Goal: Navigation & Orientation: Find specific page/section

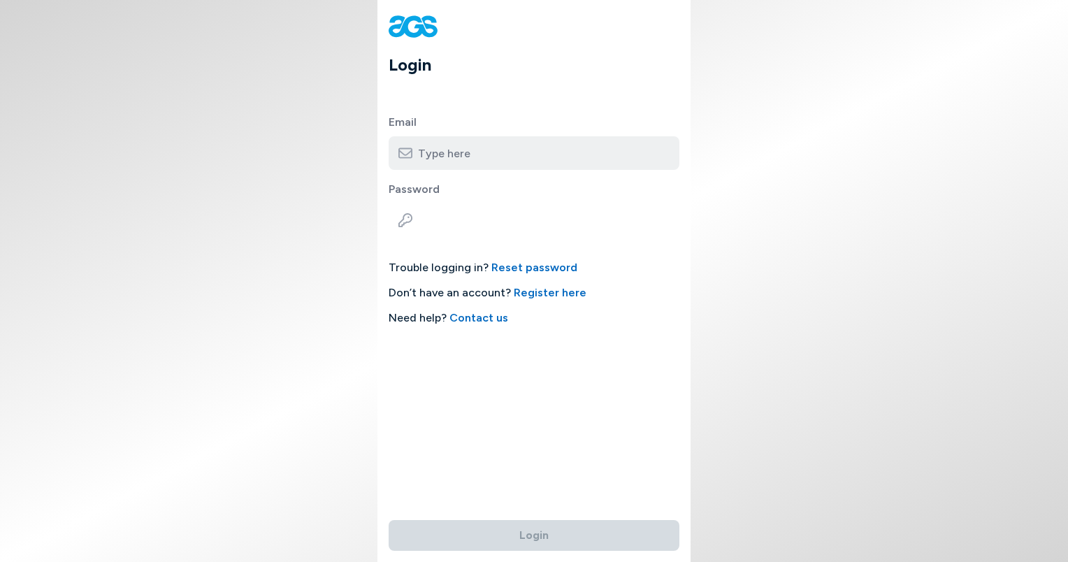
type input "[EMAIL_ADDRESS][DOMAIN_NAME]"
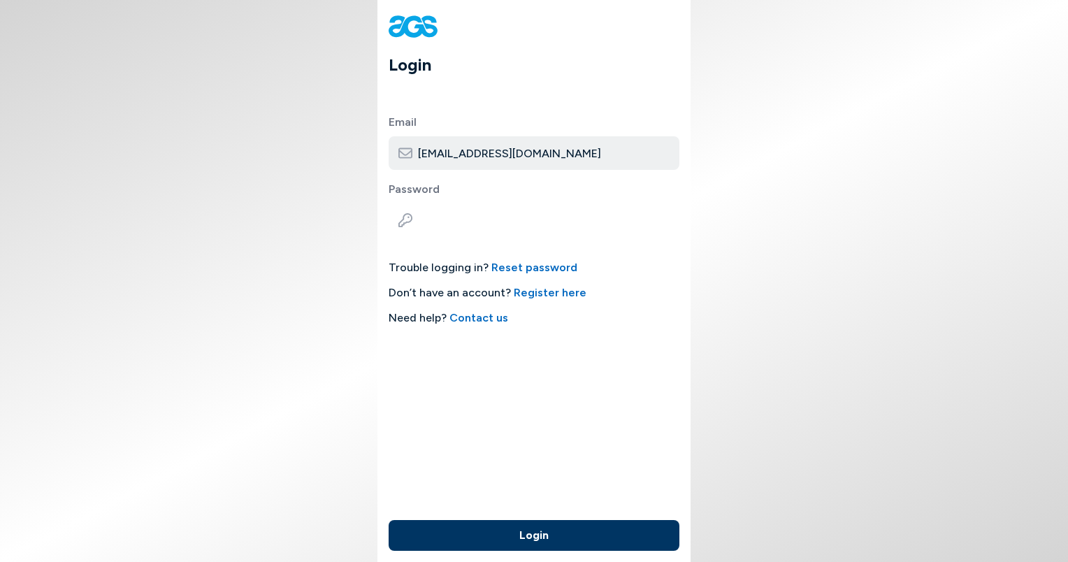
drag, startPoint x: 525, startPoint y: 534, endPoint x: 478, endPoint y: 526, distance: 47.5
click at [478, 526] on button "Login" at bounding box center [534, 535] width 291 height 31
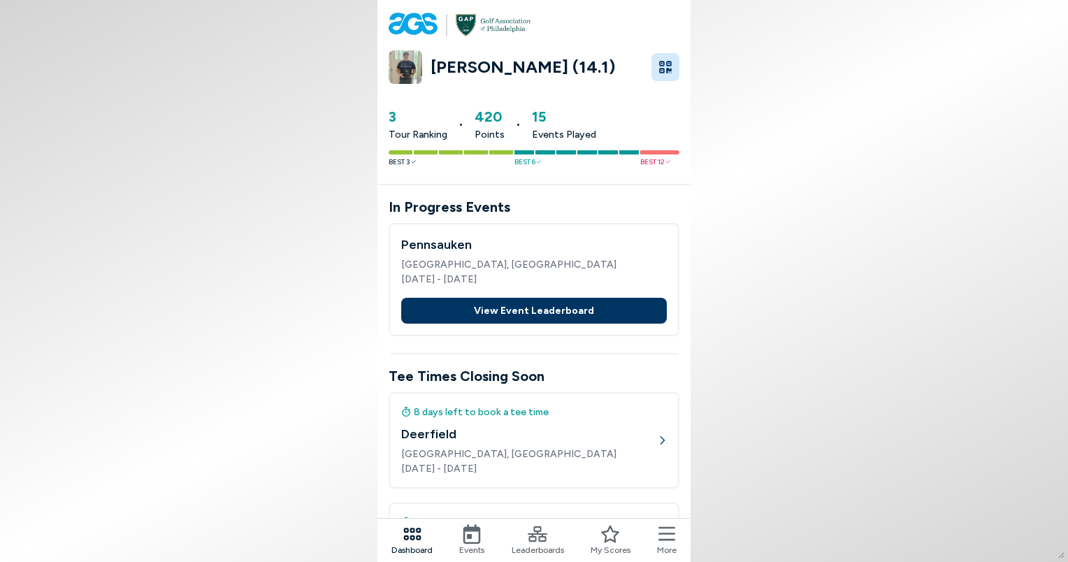
drag, startPoint x: 845, startPoint y: 333, endPoint x: 543, endPoint y: 303, distance: 304.2
click at [543, 303] on button "View Event Leaderboard" at bounding box center [534, 311] width 266 height 26
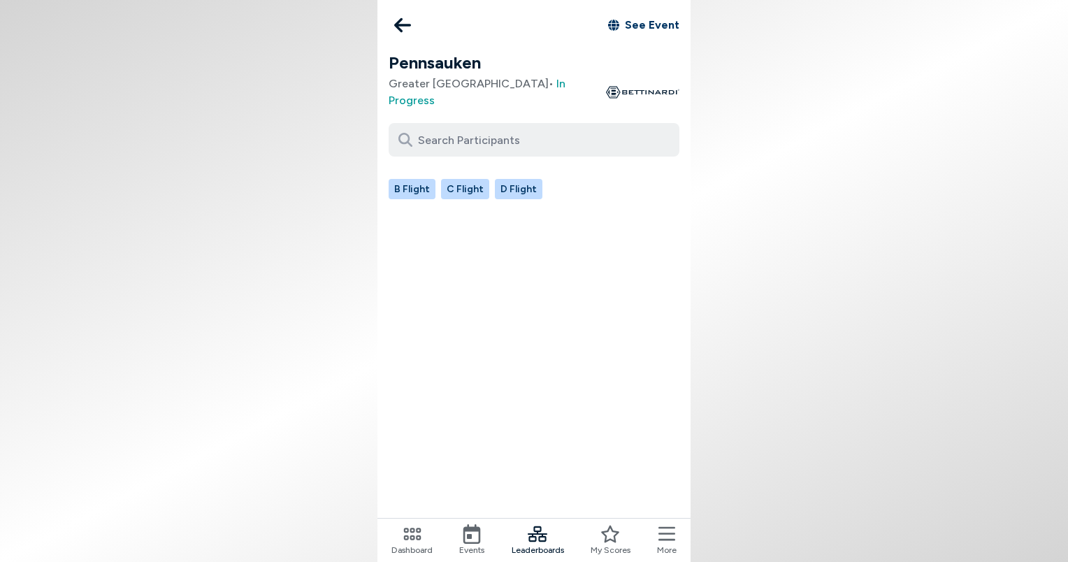
click at [404, 179] on button "B Flight" at bounding box center [412, 189] width 47 height 20
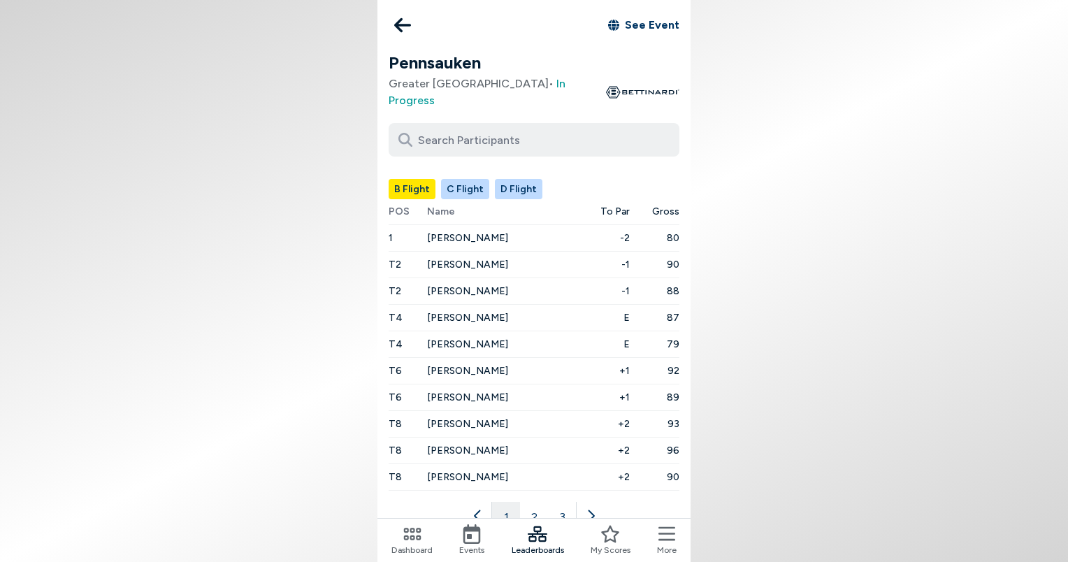
click at [533, 502] on button "2" at bounding box center [534, 516] width 28 height 28
click at [564, 502] on button "3" at bounding box center [562, 516] width 28 height 28
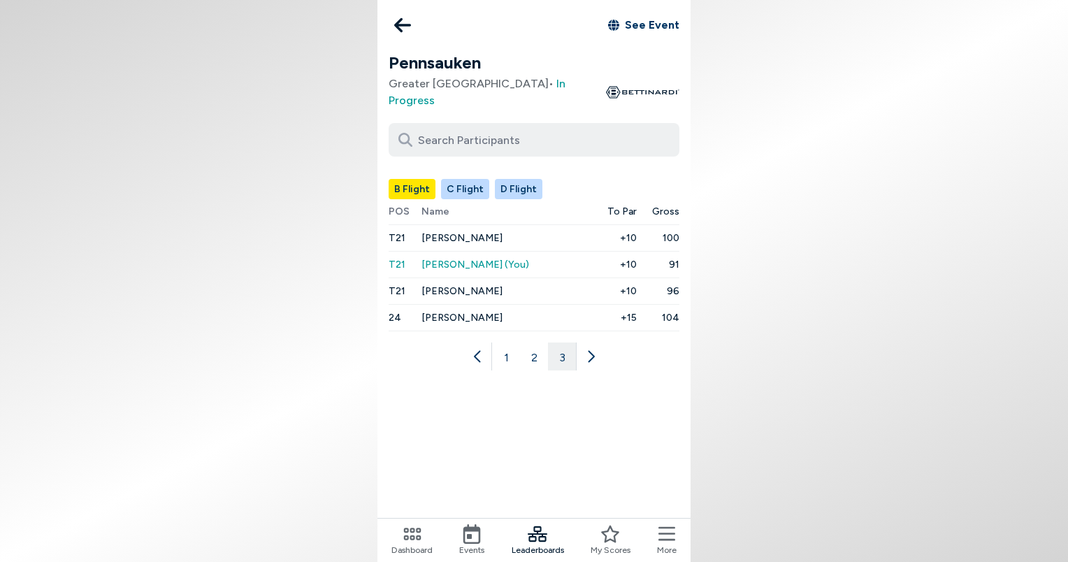
click at [474, 350] on icon at bounding box center [478, 357] width 14 height 14
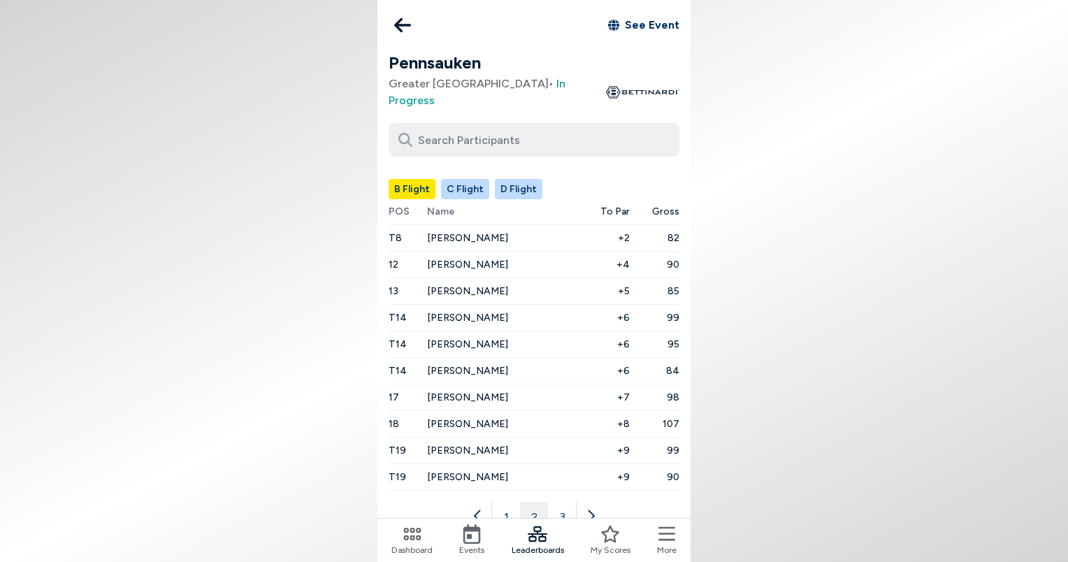
click at [504, 502] on button "1" at bounding box center [506, 516] width 28 height 28
click at [406, 28] on icon at bounding box center [402, 25] width 17 height 28
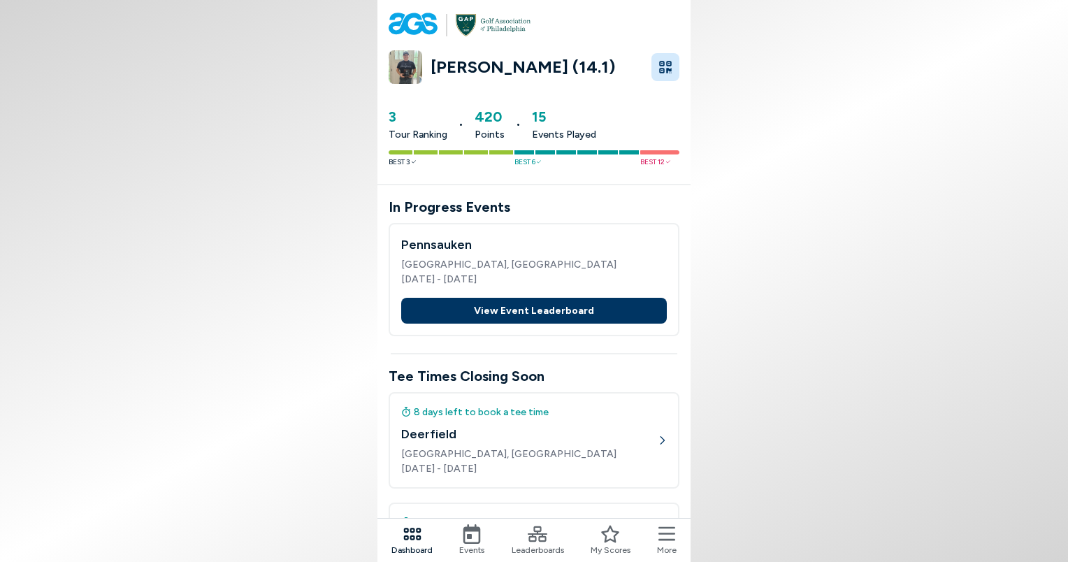
click at [476, 536] on icon at bounding box center [472, 534] width 20 height 20
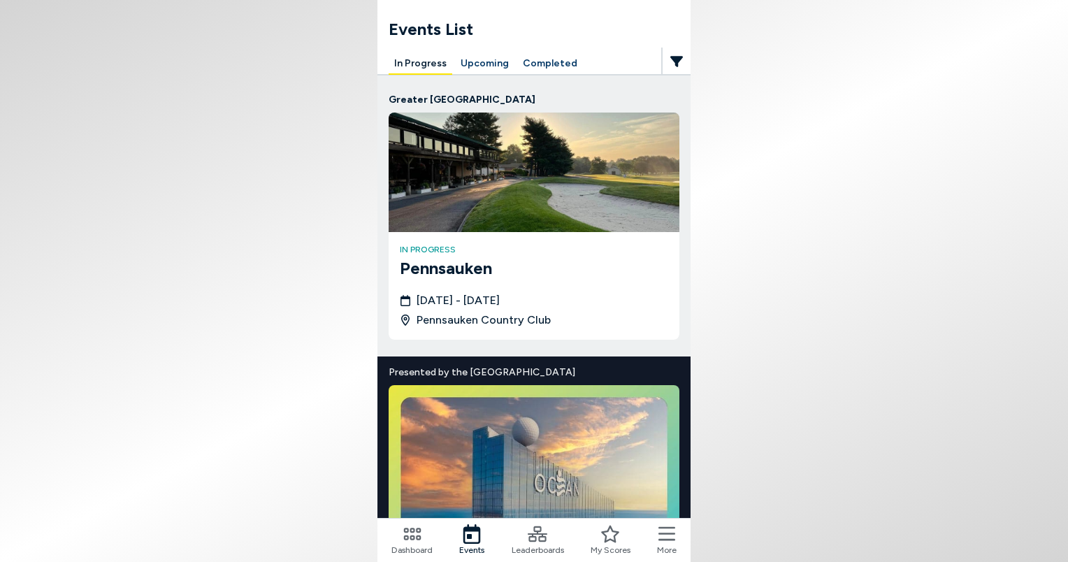
click at [489, 62] on button "Upcoming" at bounding box center [484, 64] width 59 height 22
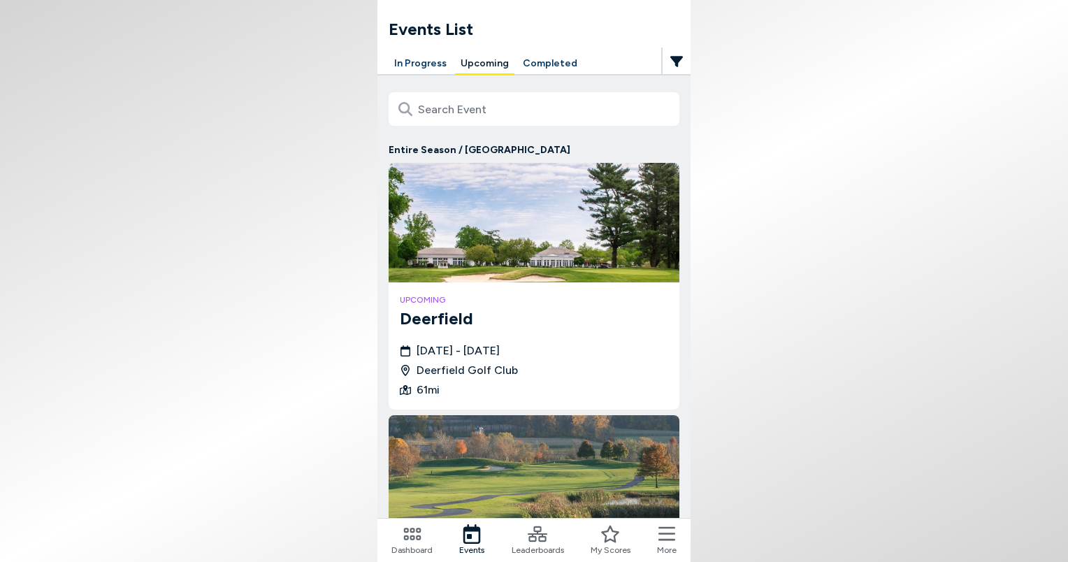
click at [496, 368] on span "Deerfield Golf Club" at bounding box center [467, 370] width 101 height 17
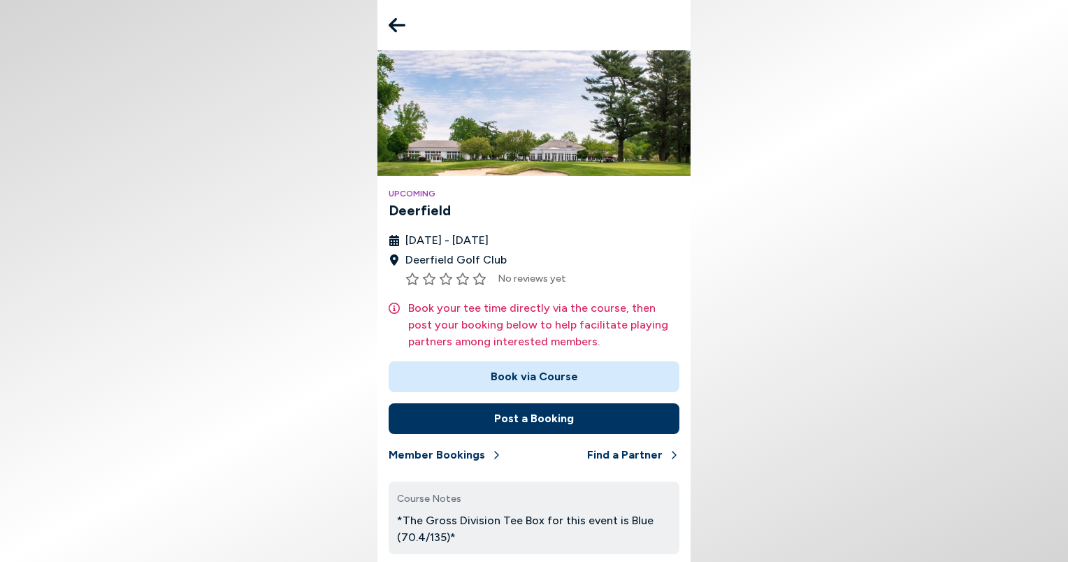
click at [685, 503] on div "Upcoming Deerfield [DATE] - [DATE] Deerfield Golf Club No reviews yet Book your…" at bounding box center [534, 310] width 313 height 521
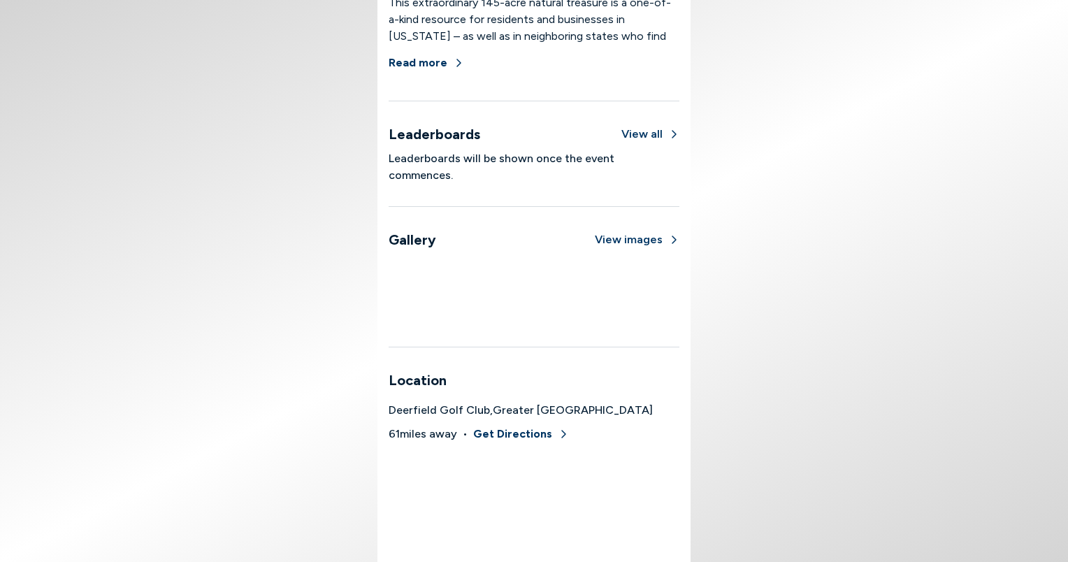
scroll to position [999, 0]
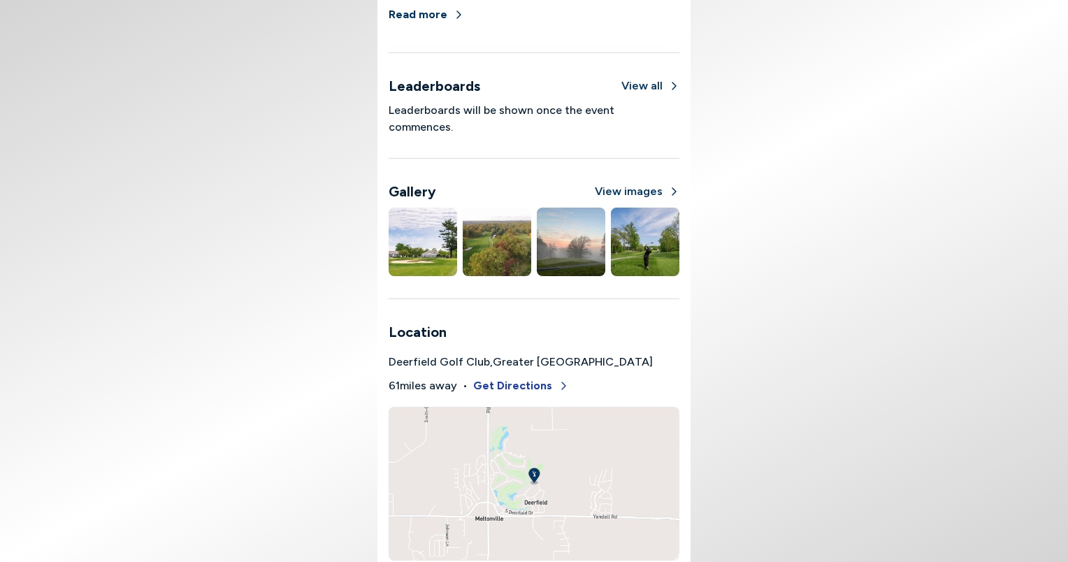
click at [531, 371] on button "Get Directions" at bounding box center [521, 386] width 96 height 31
